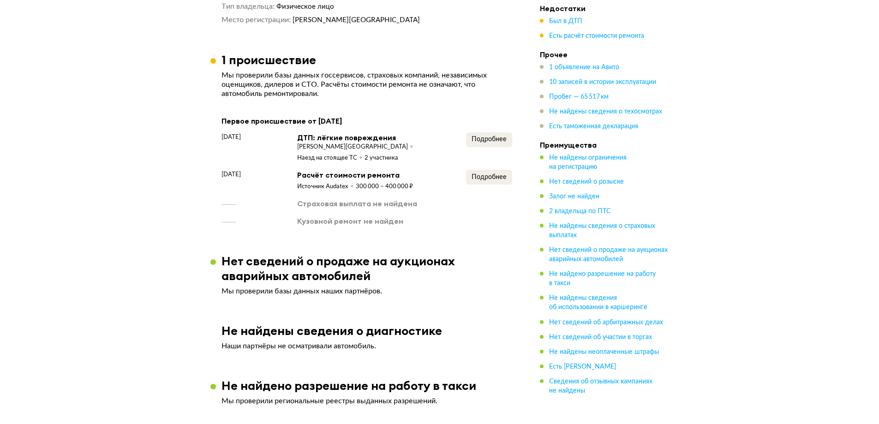
scroll to position [734, 0]
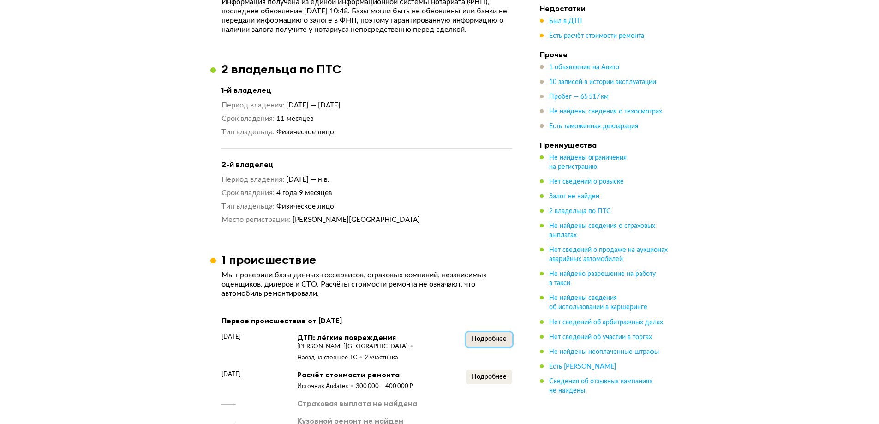
click at [489, 332] on button "Подробнее" at bounding box center [489, 339] width 46 height 15
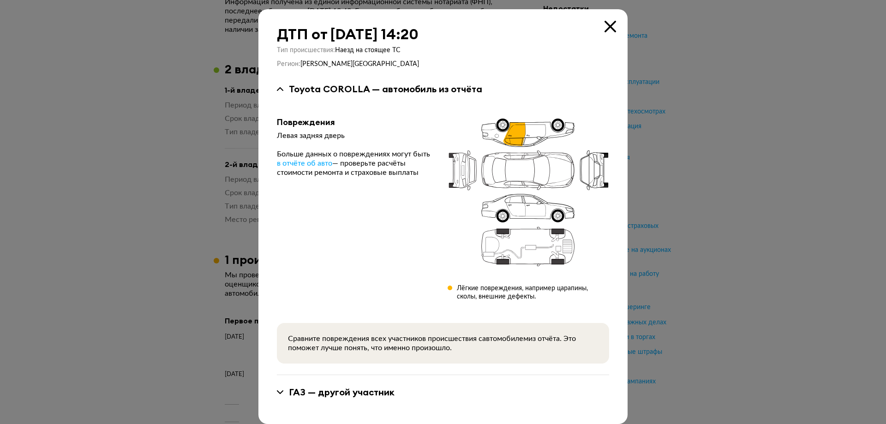
click at [607, 35] on div "ДТП от [DATE] 14:20 Тип происшествия : Наезд на стоящее ТС Регион : [PERSON_NAM…" at bounding box center [443, 216] width 369 height 415
click at [606, 29] on icon at bounding box center [611, 27] width 12 height 12
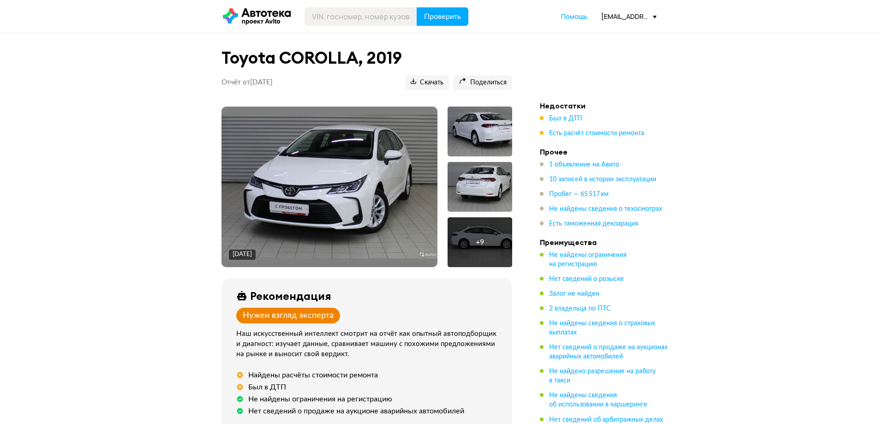
scroll to position [227, 0]
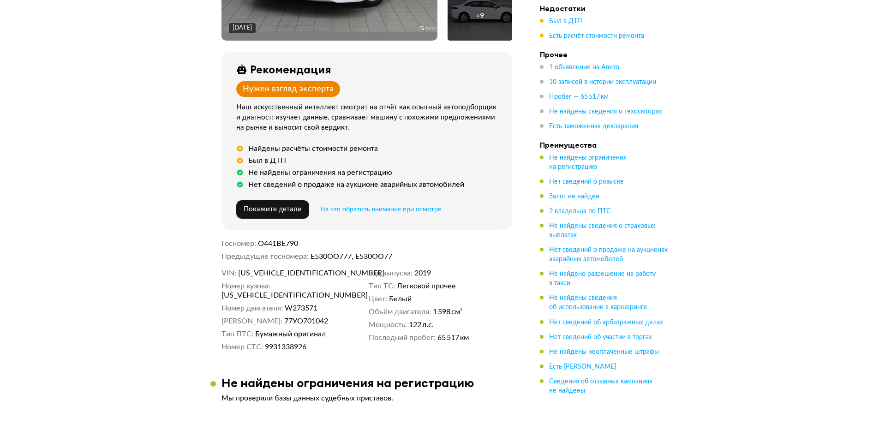
click at [288, 275] on span "[US_VEHICLE_IDENTIFICATION_NUMBER]" at bounding box center [291, 273] width 106 height 9
copy span "[US_VEHICLE_IDENTIFICATION_NUMBER]"
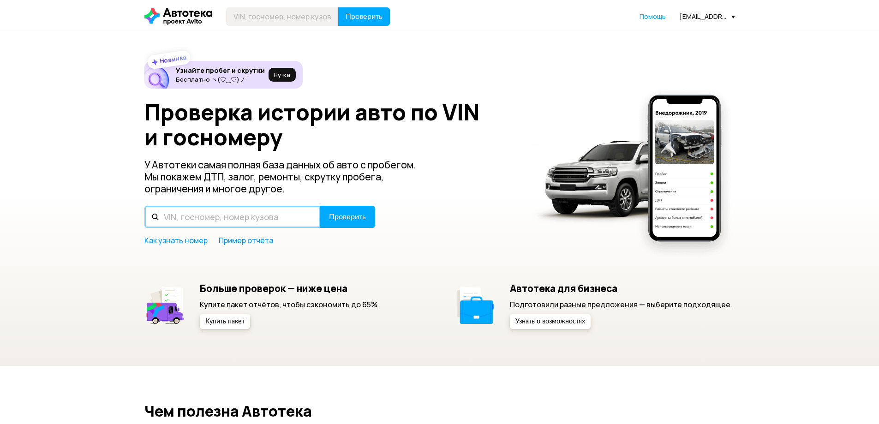
click at [237, 221] on input "text" at bounding box center [232, 217] width 176 height 22
paste input "XWEHN512BH0037644"
type input "XWEHN512BH0037644"
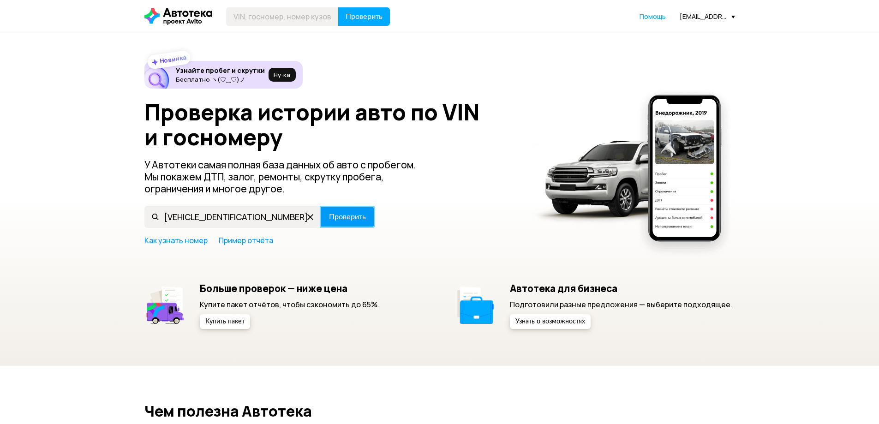
click at [345, 213] on span "Проверить" at bounding box center [347, 216] width 37 height 7
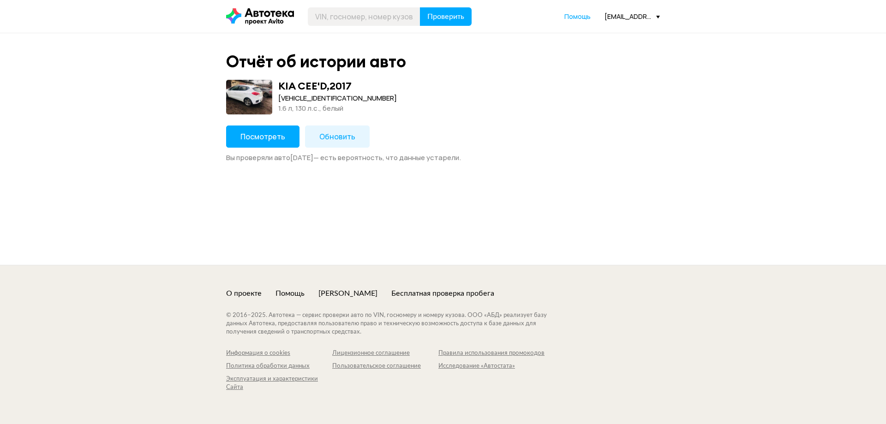
click at [267, 141] on span "Посмотреть" at bounding box center [263, 137] width 45 height 10
